Goal: Book appointment/travel/reservation

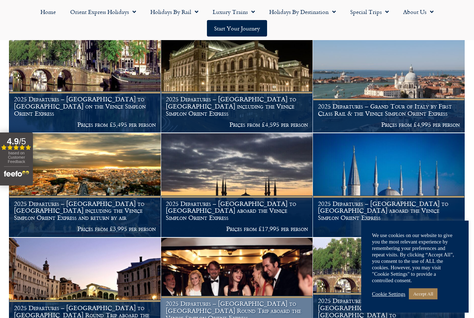
scroll to position [473, 0]
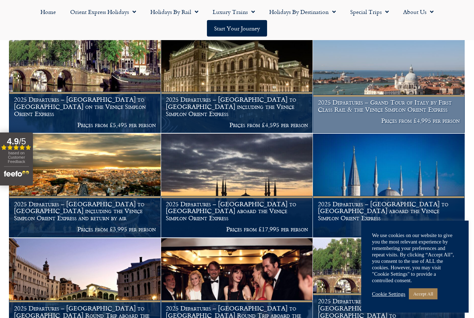
click at [381, 97] on figcaption "2025 Departures – Grand Tour of Italy by First Class Rail & the Venice Simplon …" at bounding box center [389, 113] width 152 height 39
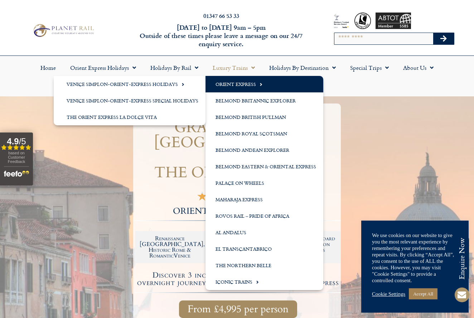
click at [233, 83] on link "Orient Express" at bounding box center [264, 84] width 118 height 16
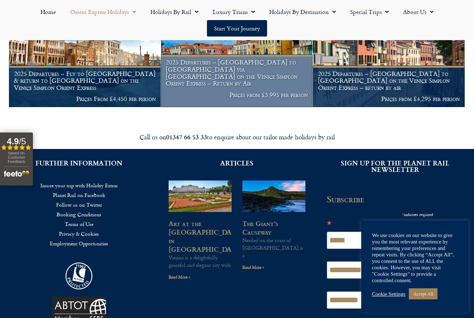
scroll to position [1027, 0]
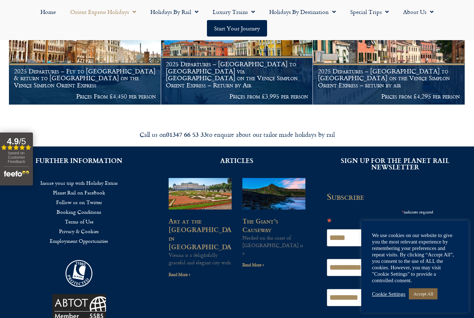
click at [428, 295] on link "Accept All" at bounding box center [423, 293] width 29 height 11
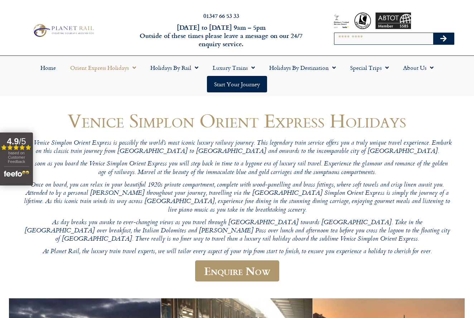
scroll to position [0, 0]
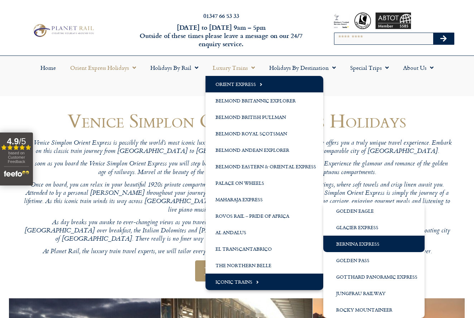
click at [340, 242] on link "Bernina Express" at bounding box center [373, 244] width 101 height 16
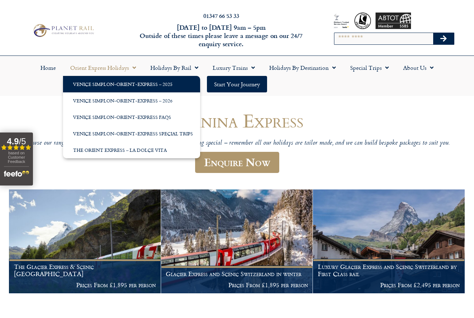
click at [123, 81] on link "Venice Simplon-Orient-Express – 2025" at bounding box center [131, 84] width 137 height 16
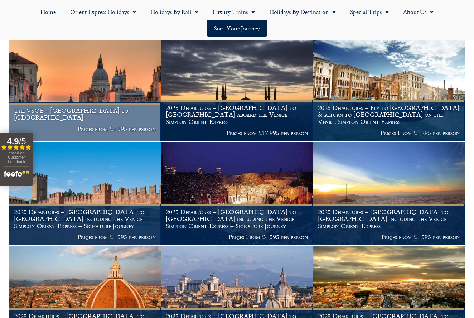
scroll to position [150, 0]
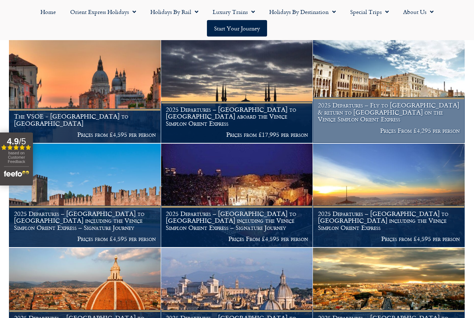
click at [364, 83] on img at bounding box center [389, 90] width 152 height 103
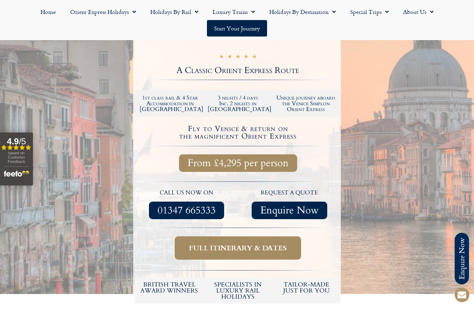
scroll to position [140, 0]
